Goal: Information Seeking & Learning: Find specific page/section

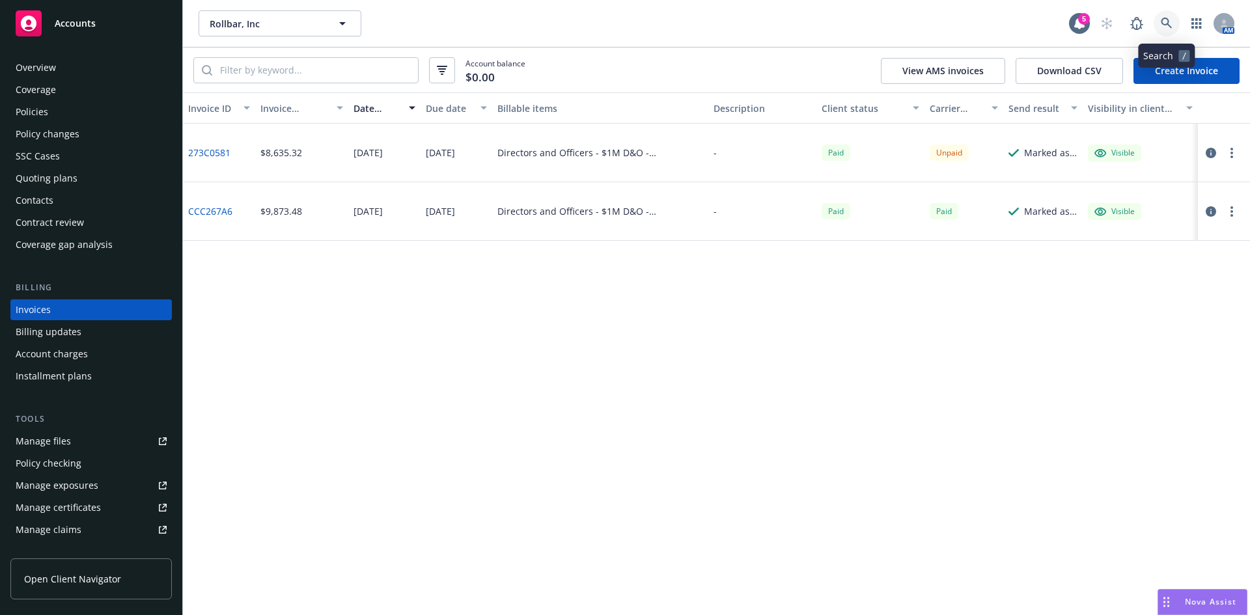
click at [1170, 14] on link at bounding box center [1166, 23] width 26 height 26
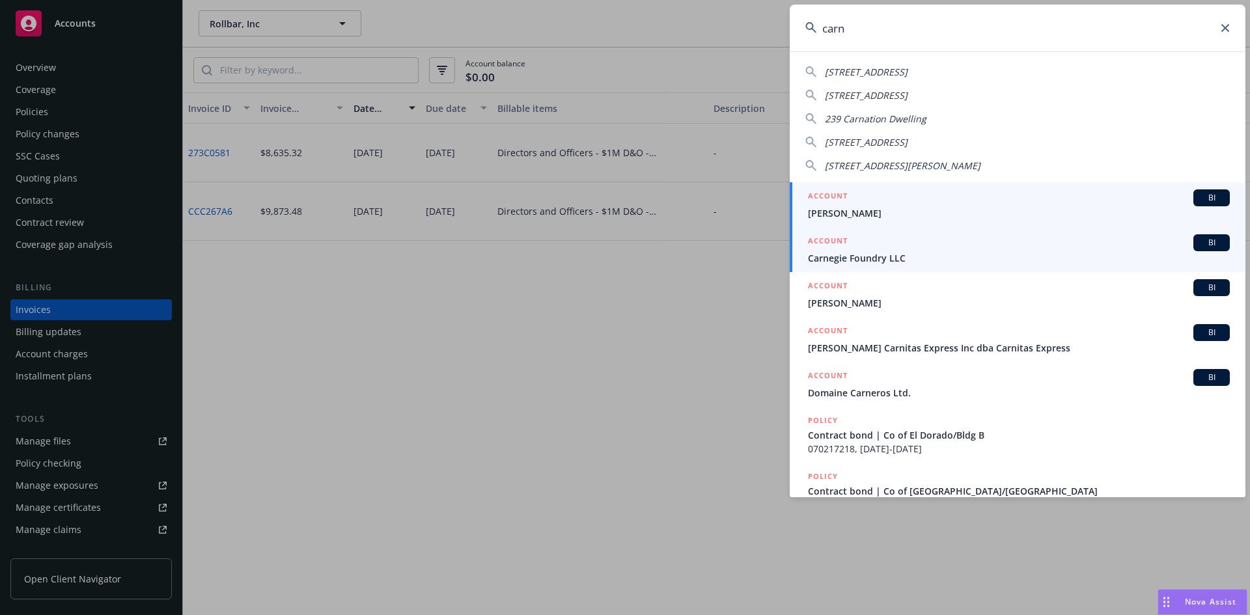
type input "carn"
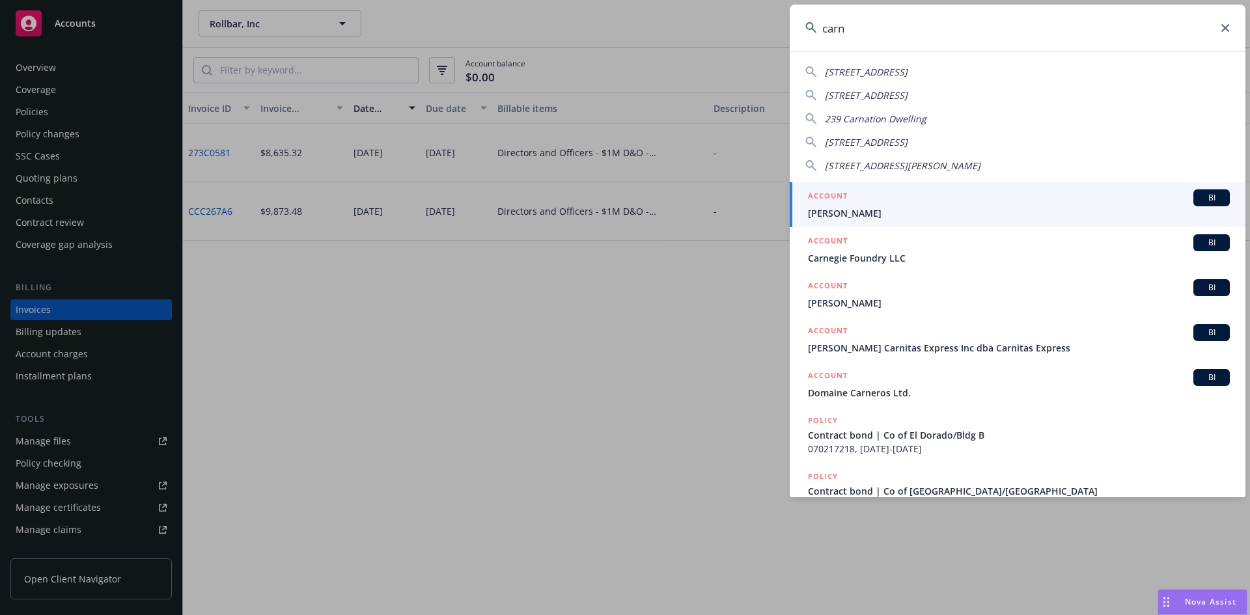
click at [916, 260] on span "Carnegie Foundry LLC" at bounding box center [1019, 258] width 422 height 14
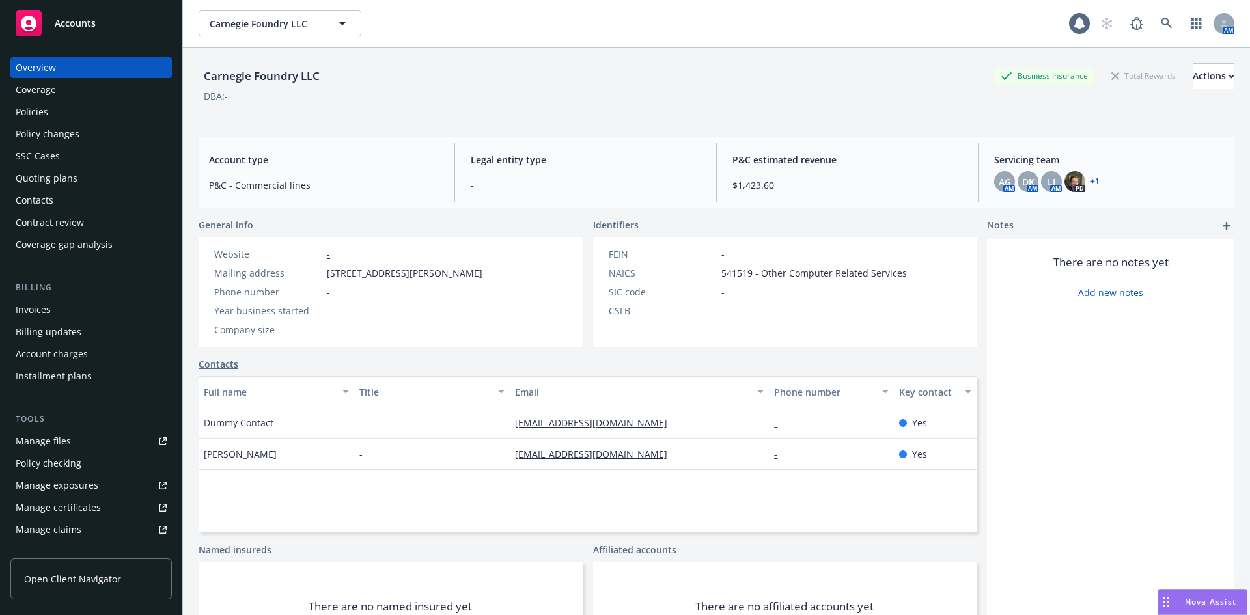
click at [41, 107] on div "Policies" at bounding box center [32, 112] width 33 height 21
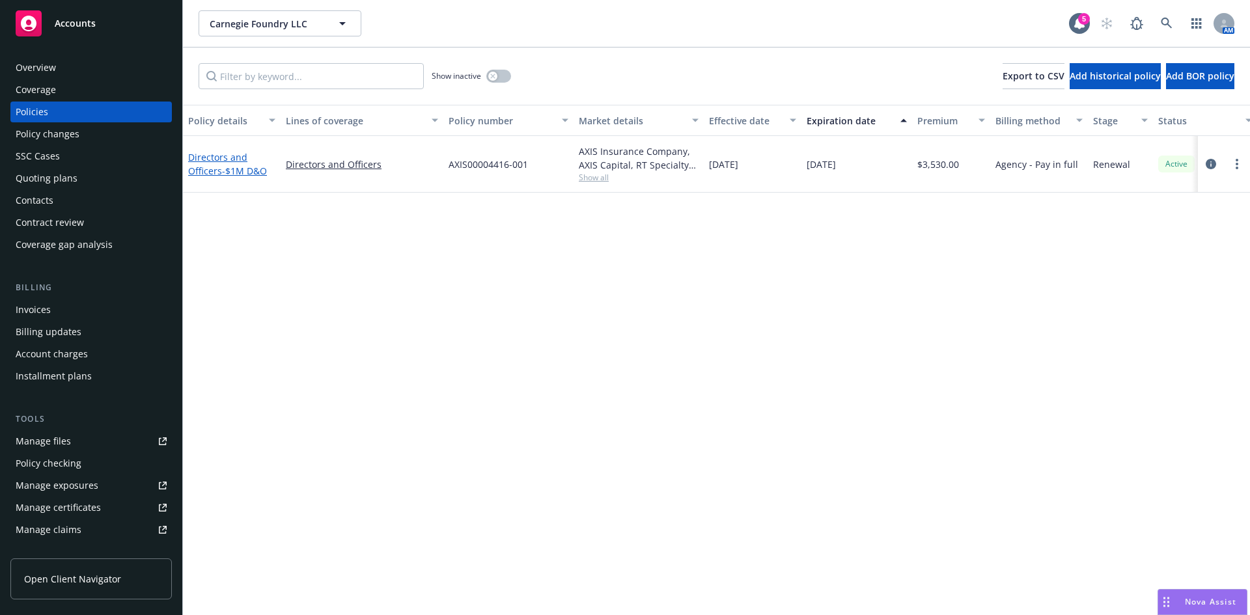
click at [243, 172] on span "- $1M D&O" at bounding box center [244, 171] width 45 height 12
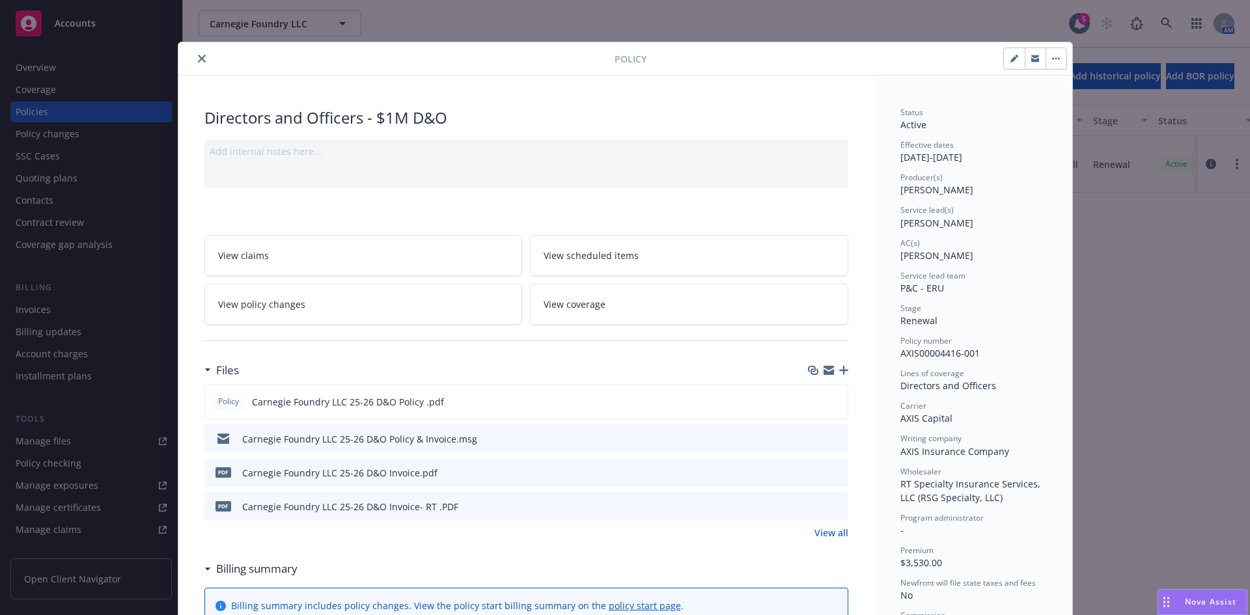
click at [194, 61] on button "close" at bounding box center [202, 59] width 16 height 16
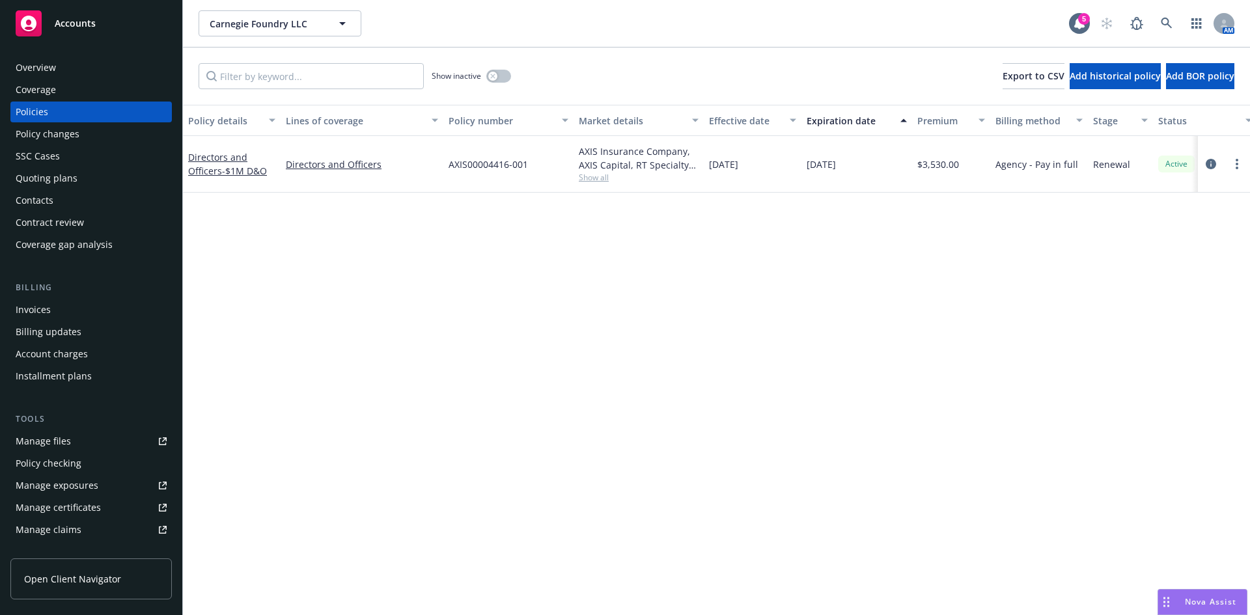
click at [38, 69] on div "Overview" at bounding box center [36, 67] width 40 height 21
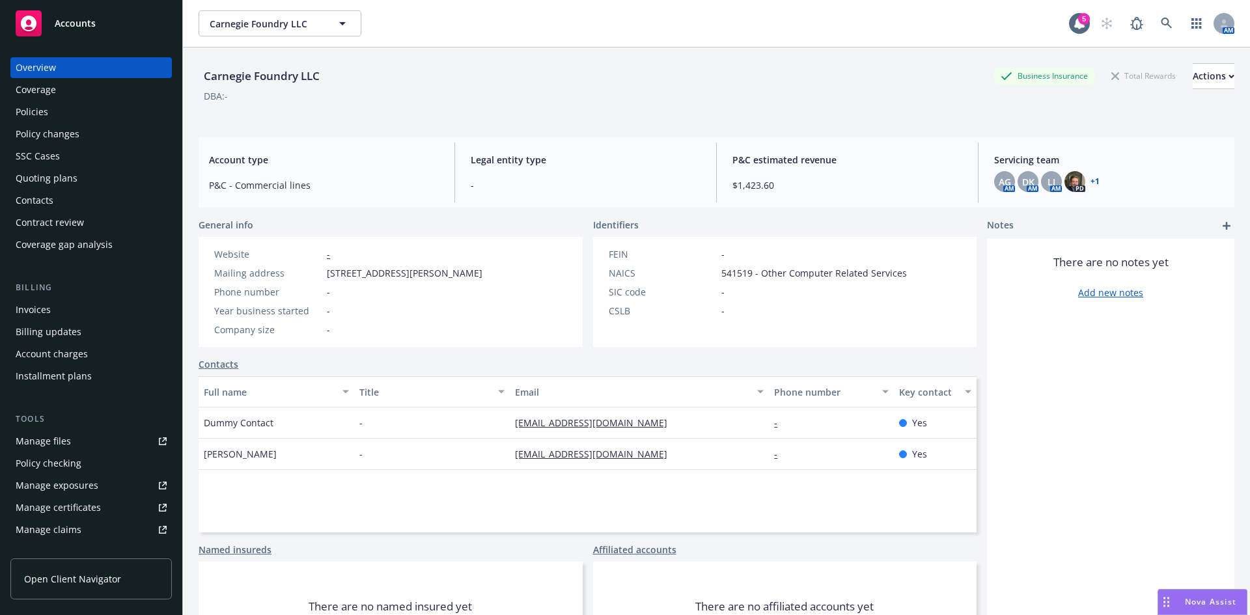
click at [271, 77] on div "Carnegie Foundry LLC" at bounding box center [262, 76] width 126 height 17
copy div "Carnegie Foundry LLC"
click at [62, 111] on div "Policies" at bounding box center [91, 112] width 151 height 21
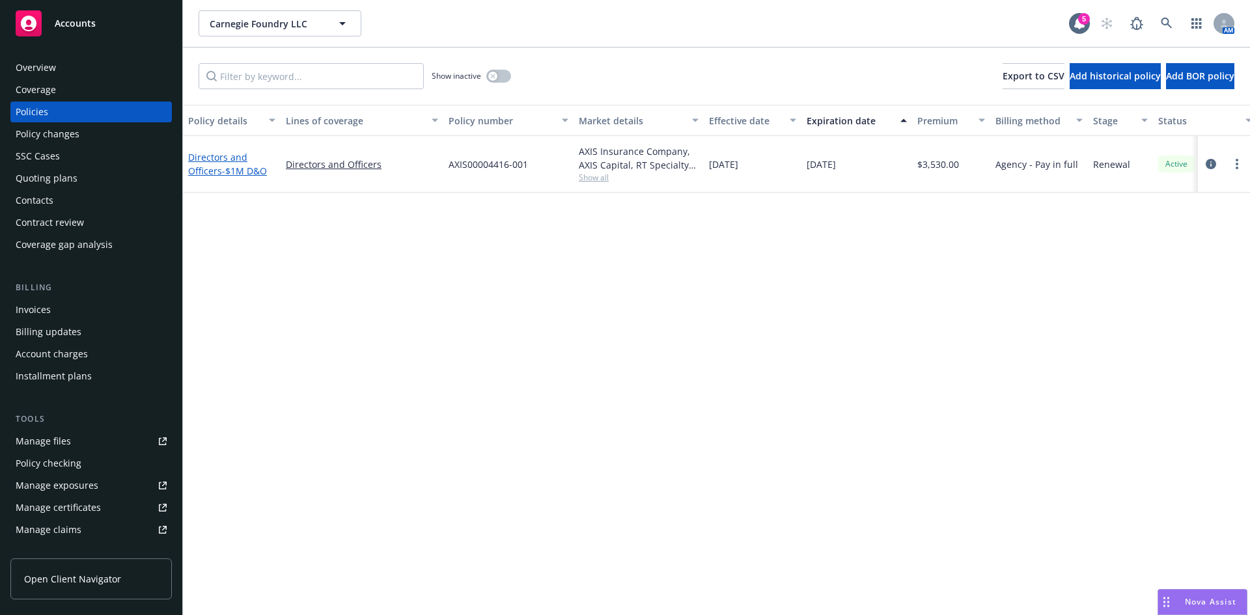
click at [212, 158] on link "Directors and Officers - $1M D&O" at bounding box center [227, 164] width 79 height 26
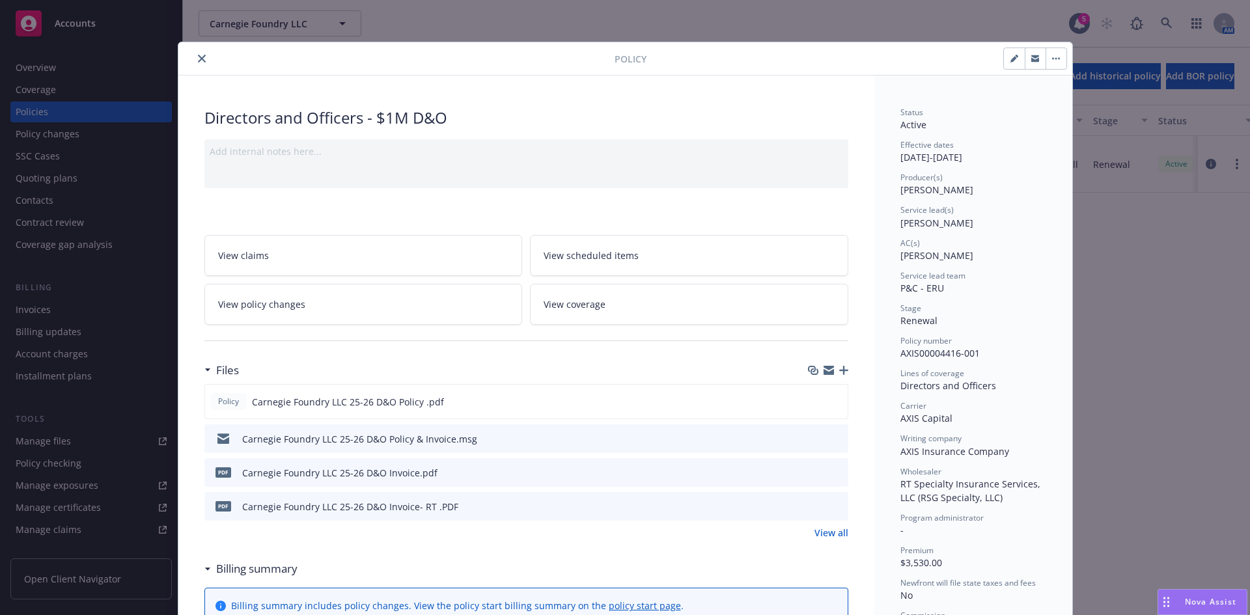
click at [194, 55] on button "close" at bounding box center [202, 59] width 16 height 16
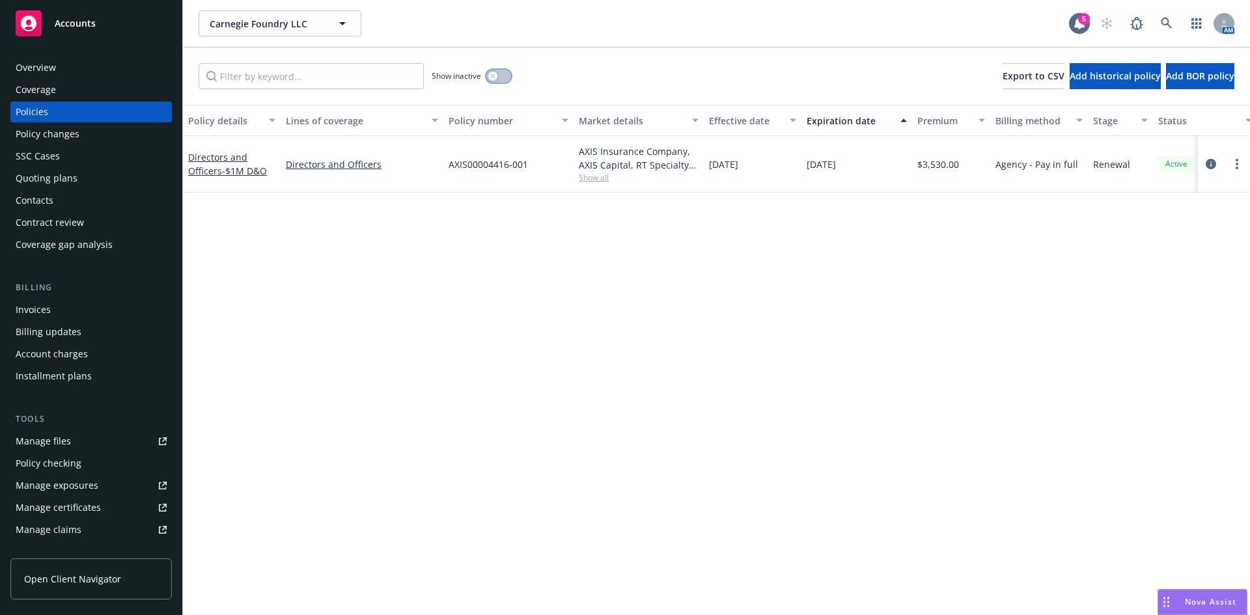
click at [503, 70] on button "button" at bounding box center [498, 76] width 25 height 13
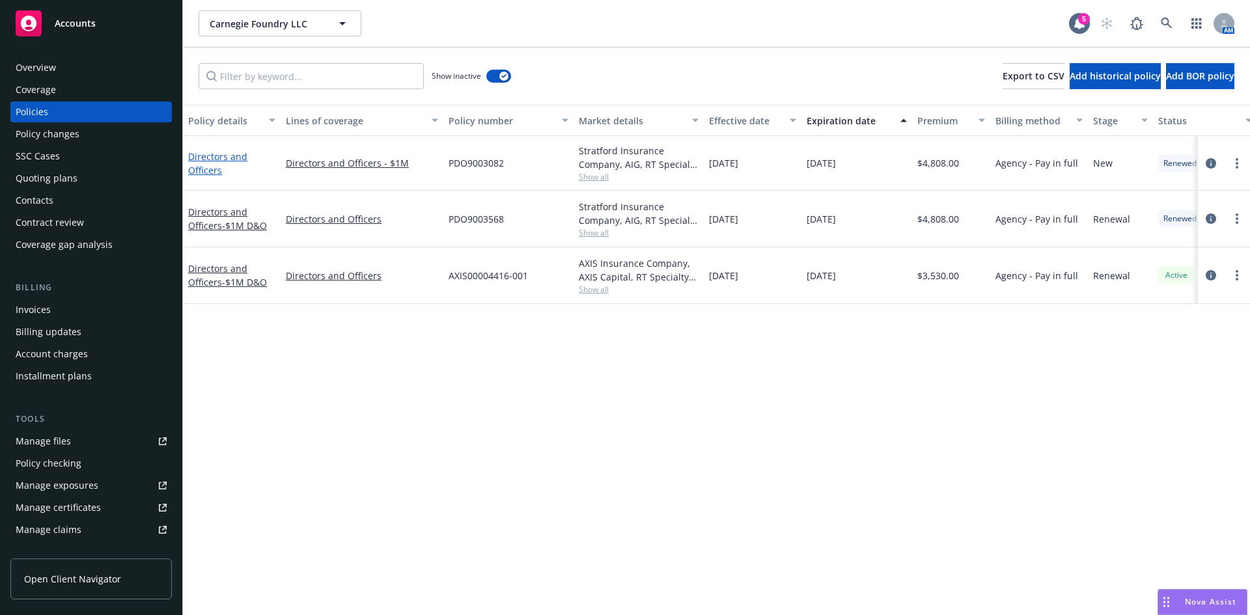
click at [215, 159] on link "Directors and Officers" at bounding box center [217, 163] width 59 height 26
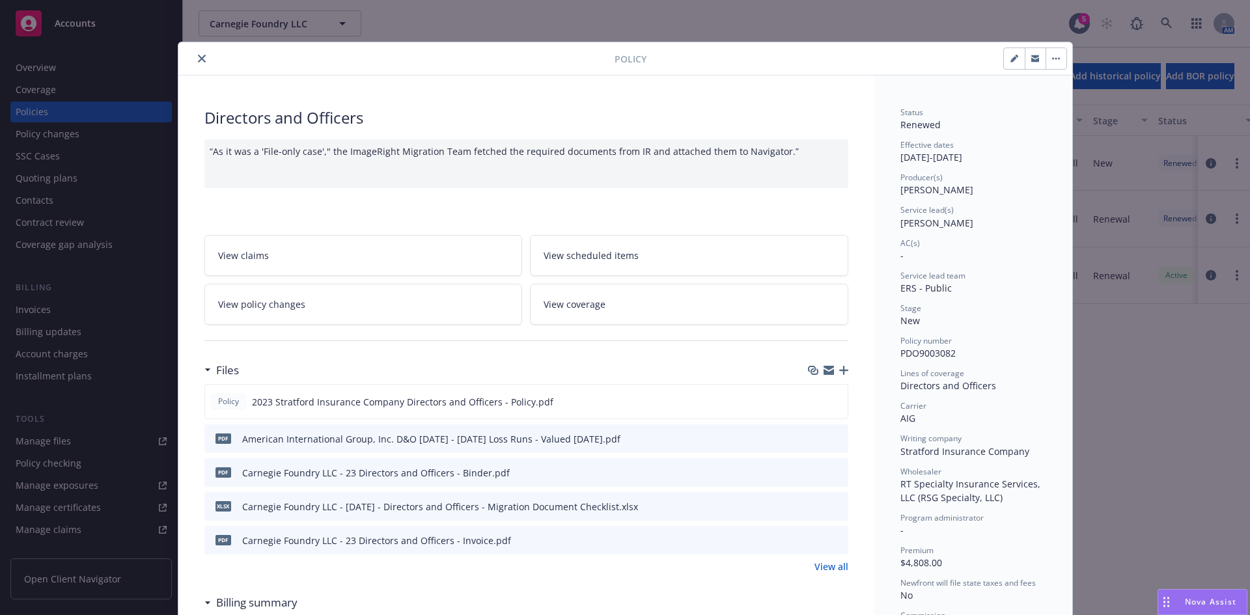
click at [186, 59] on div at bounding box center [399, 59] width 431 height 16
click at [194, 58] on button "close" at bounding box center [202, 59] width 16 height 16
